Goal: Navigation & Orientation: Find specific page/section

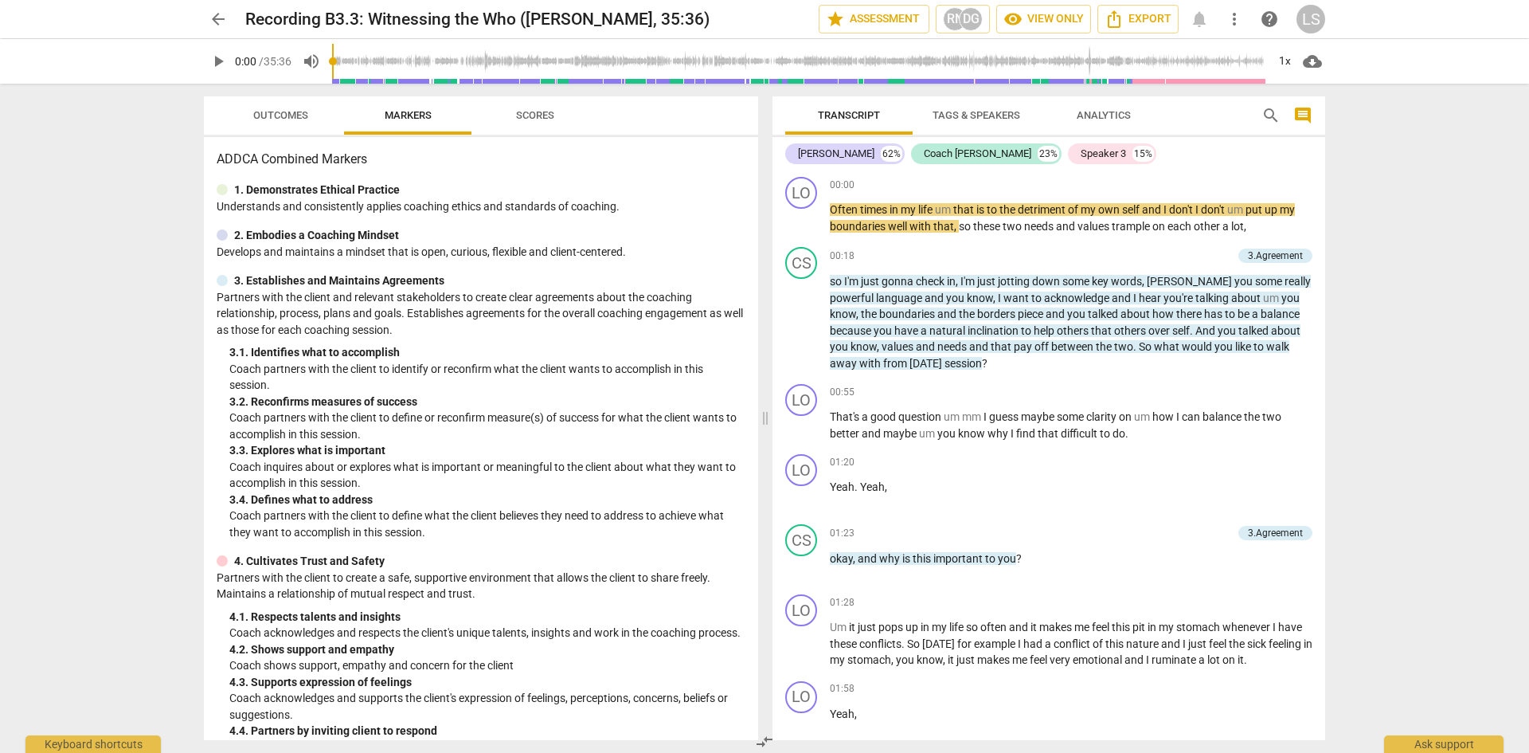
click at [222, 25] on span "arrow_back" at bounding box center [218, 19] width 19 height 19
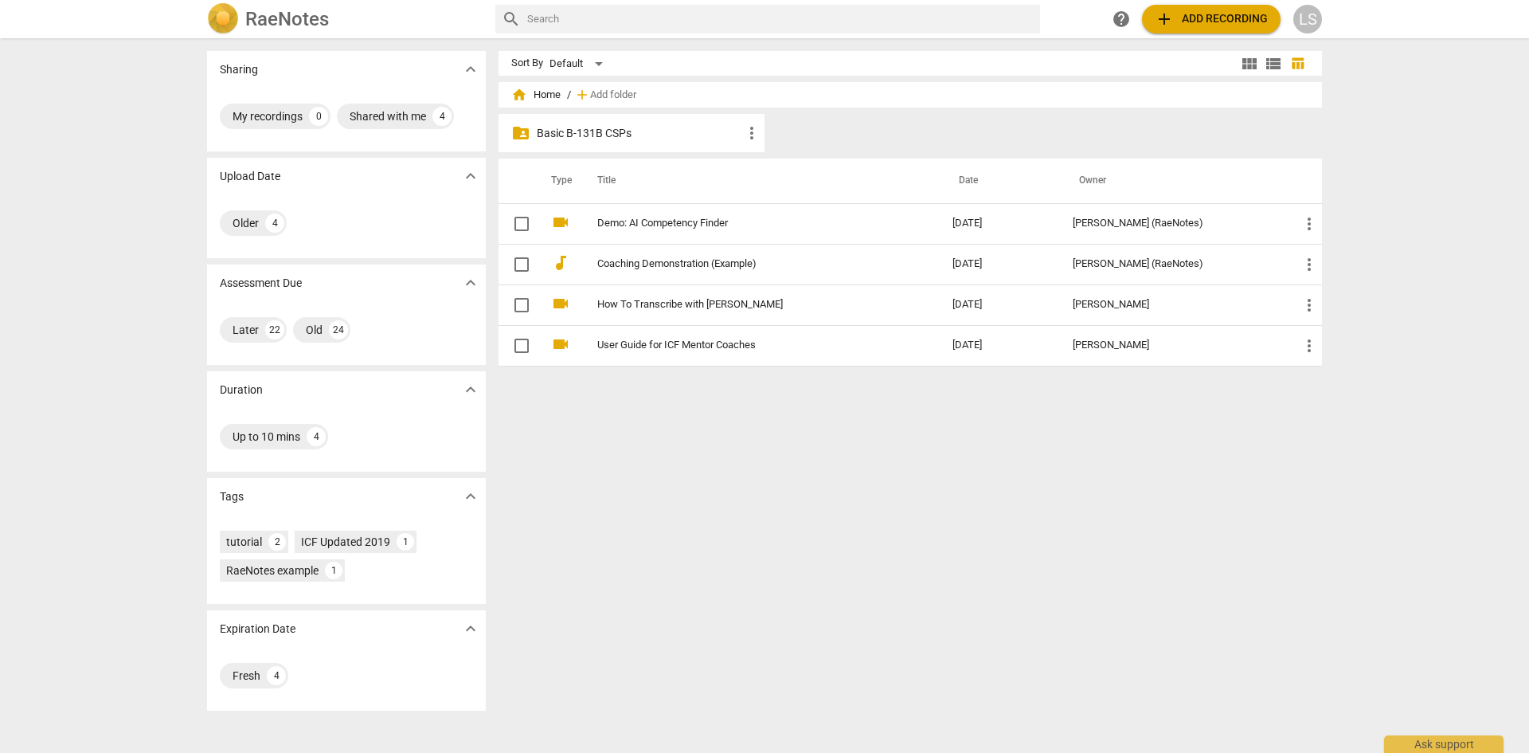
click at [573, 130] on p "Basic B-131B CSPs" at bounding box center [640, 133] width 206 height 17
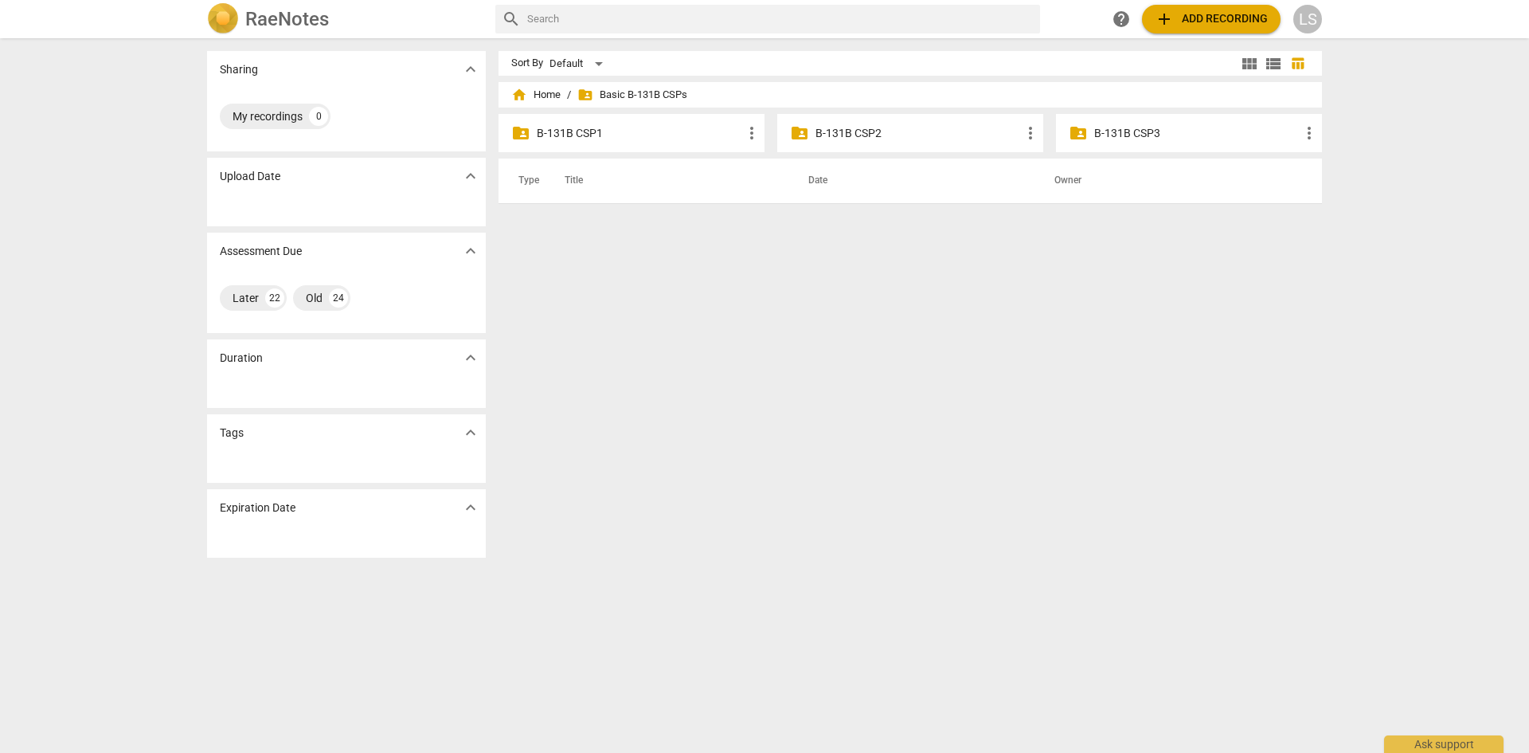
click at [881, 121] on div "folder_shared B-131B CSP2 more_vert" at bounding box center [910, 133] width 266 height 38
click at [869, 137] on p "B-131B CSP2" at bounding box center [919, 133] width 206 height 17
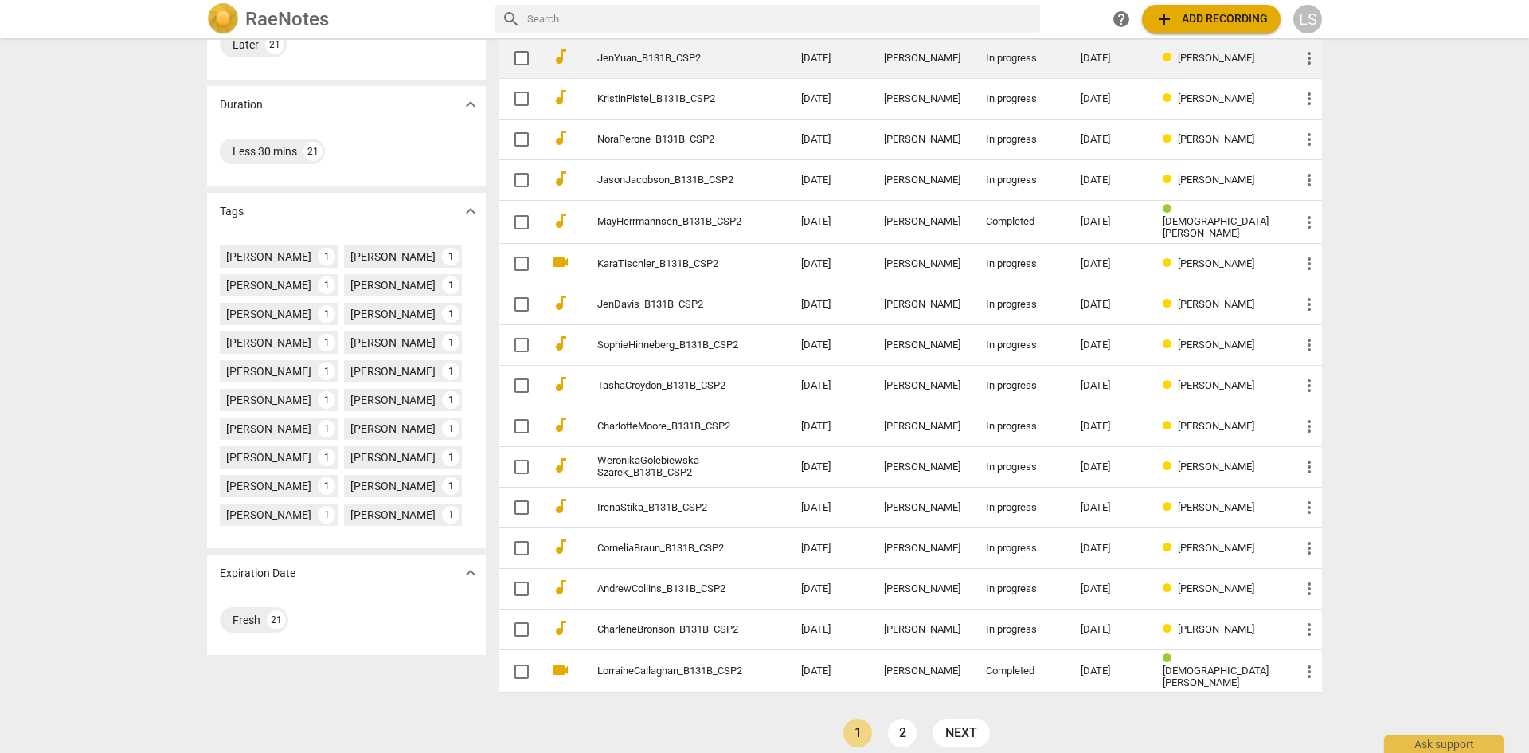
scroll to position [296, 0]
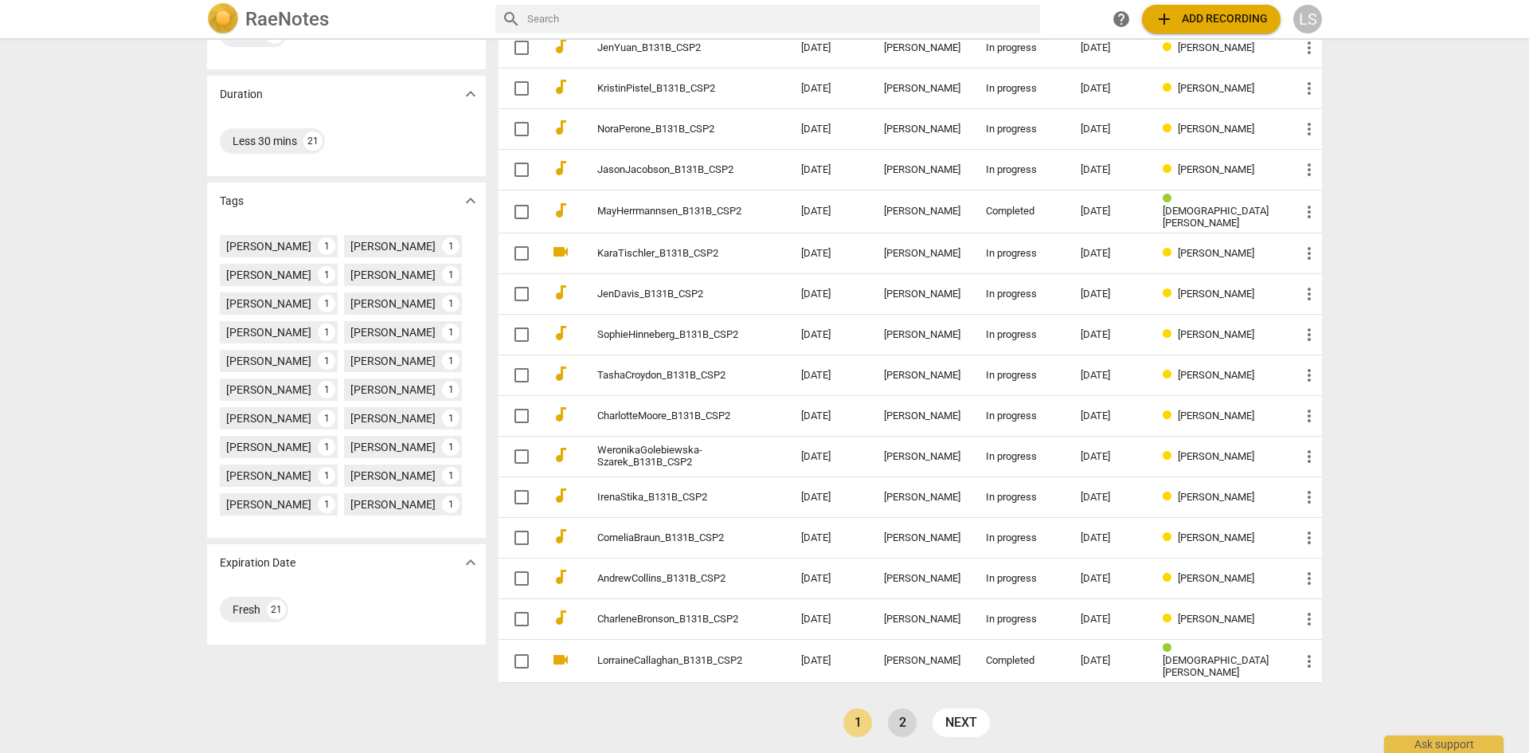
click at [891, 720] on link "2" at bounding box center [902, 722] width 29 height 29
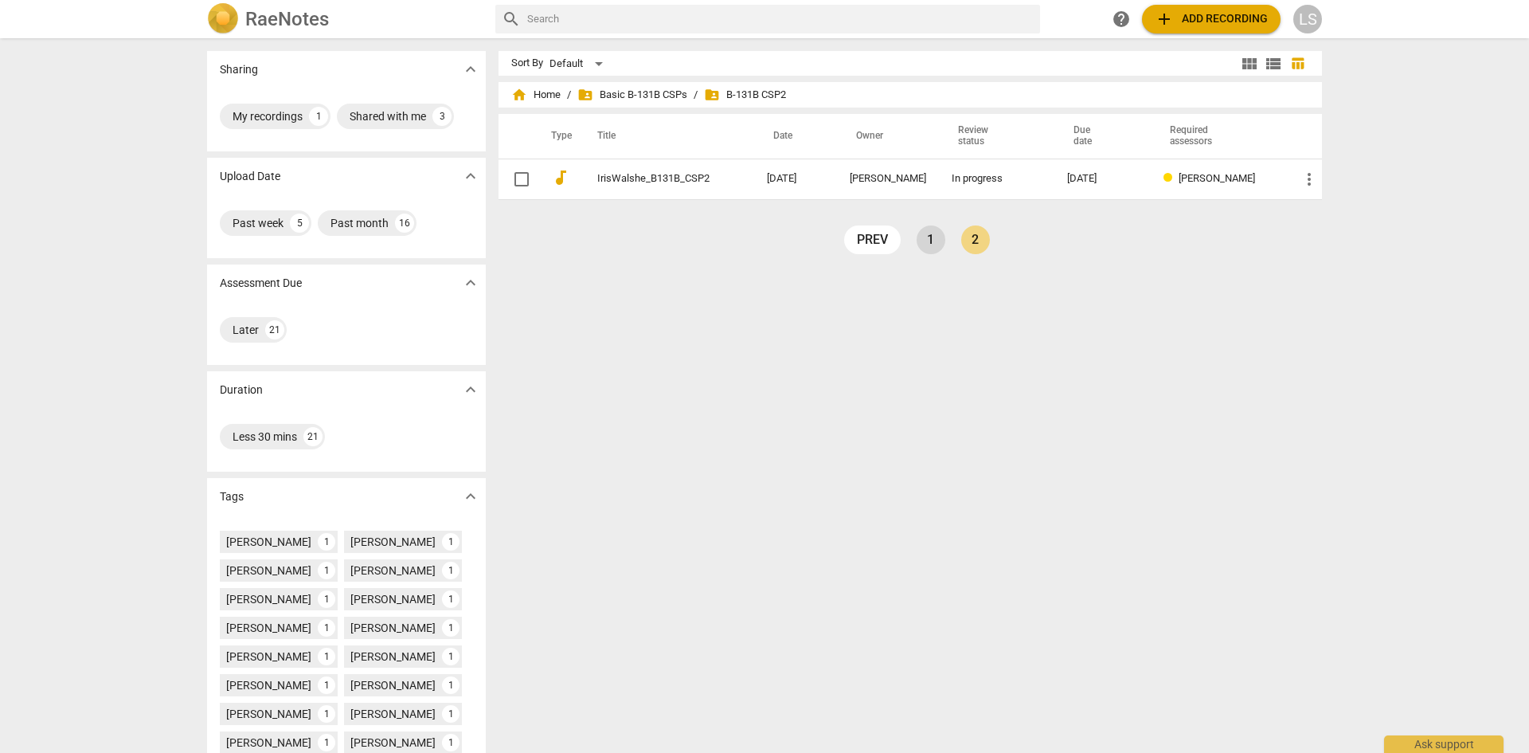
click at [928, 245] on link "1" at bounding box center [931, 239] width 29 height 29
